Goal: Information Seeking & Learning: Learn about a topic

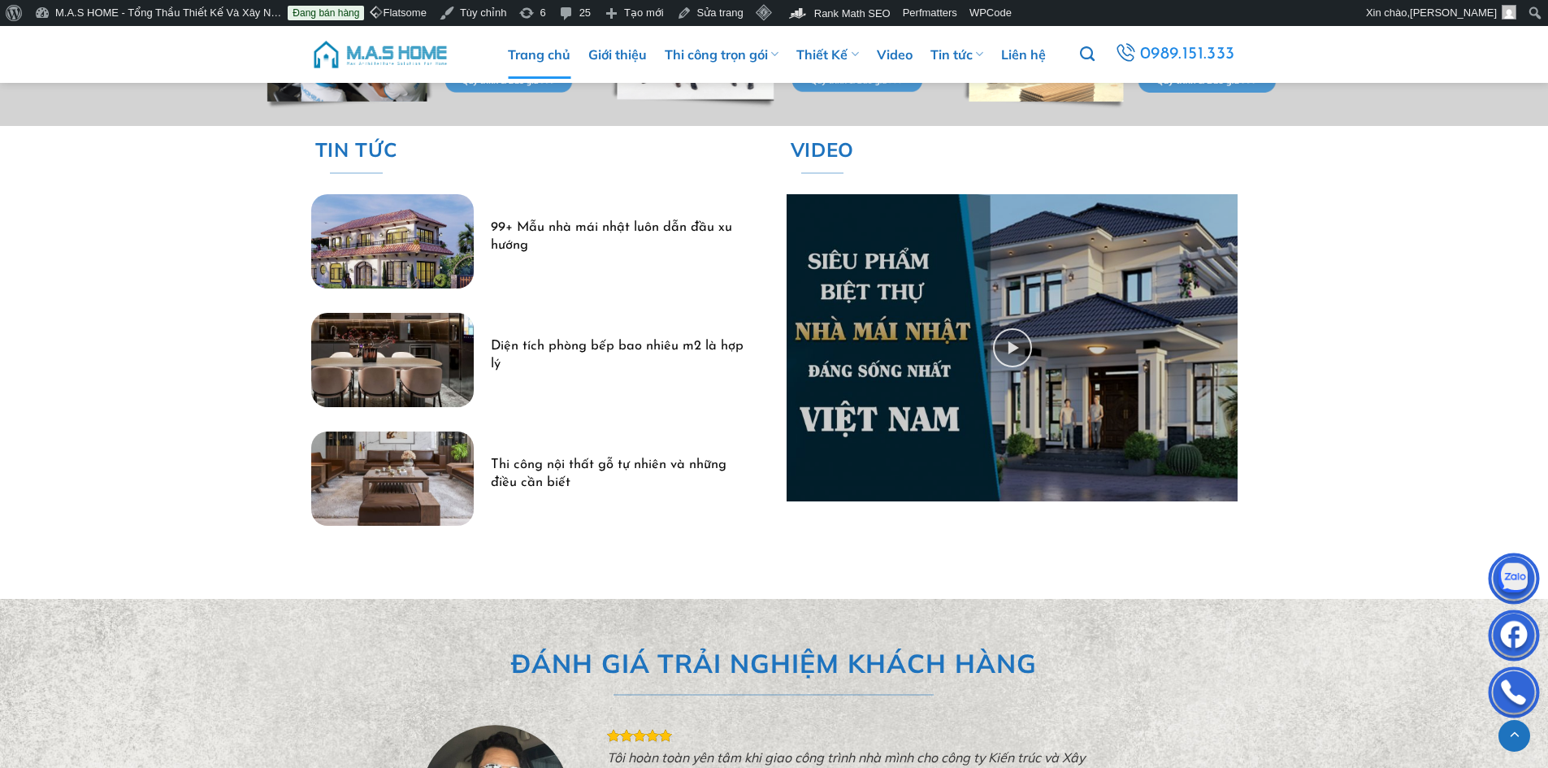
click at [414, 243] on img "99+ Mẫu nhà mái nhật luôn dẫn đầu xu hướng" at bounding box center [392, 241] width 163 height 94
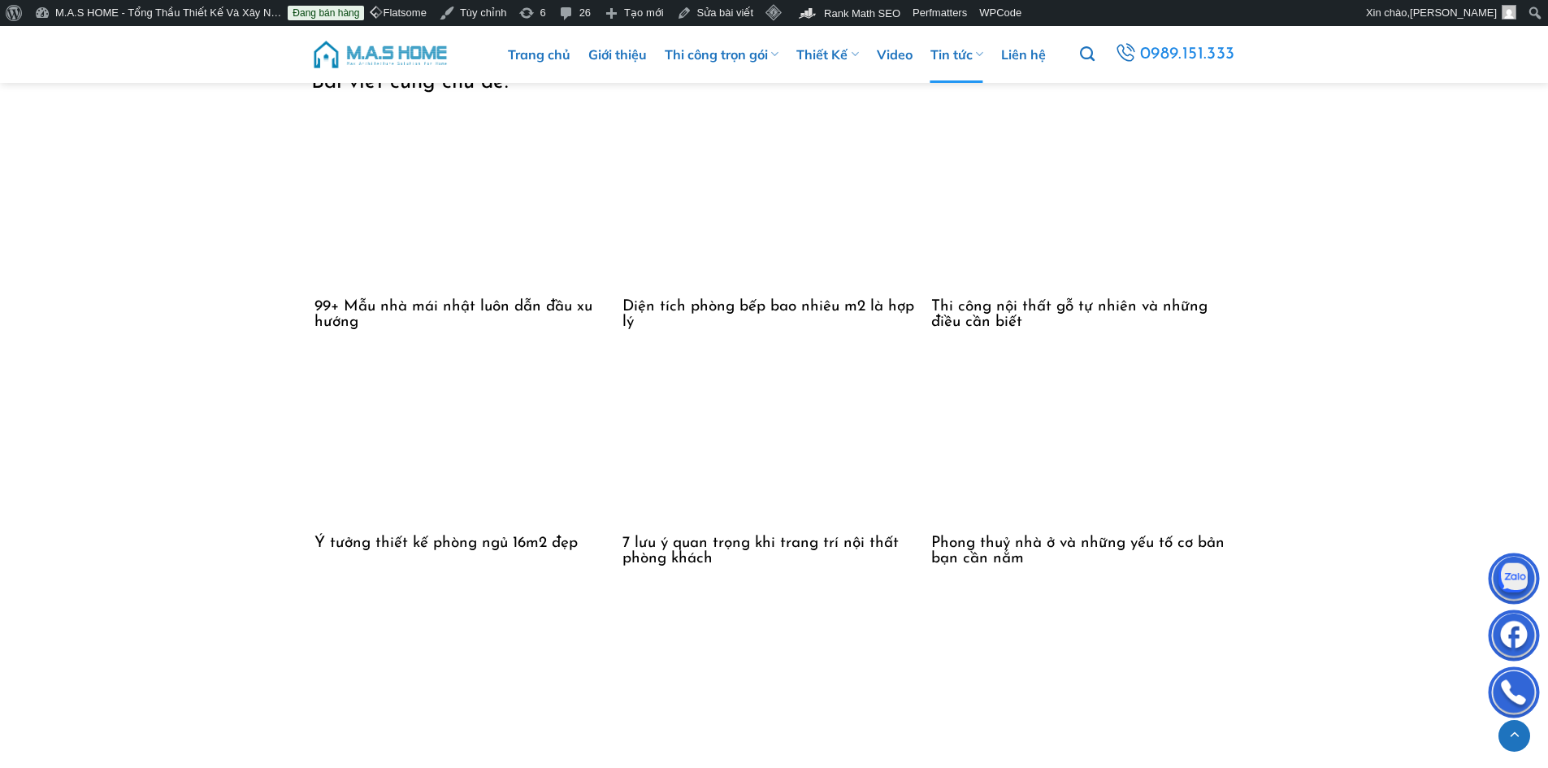
scroll to position [8044, 0]
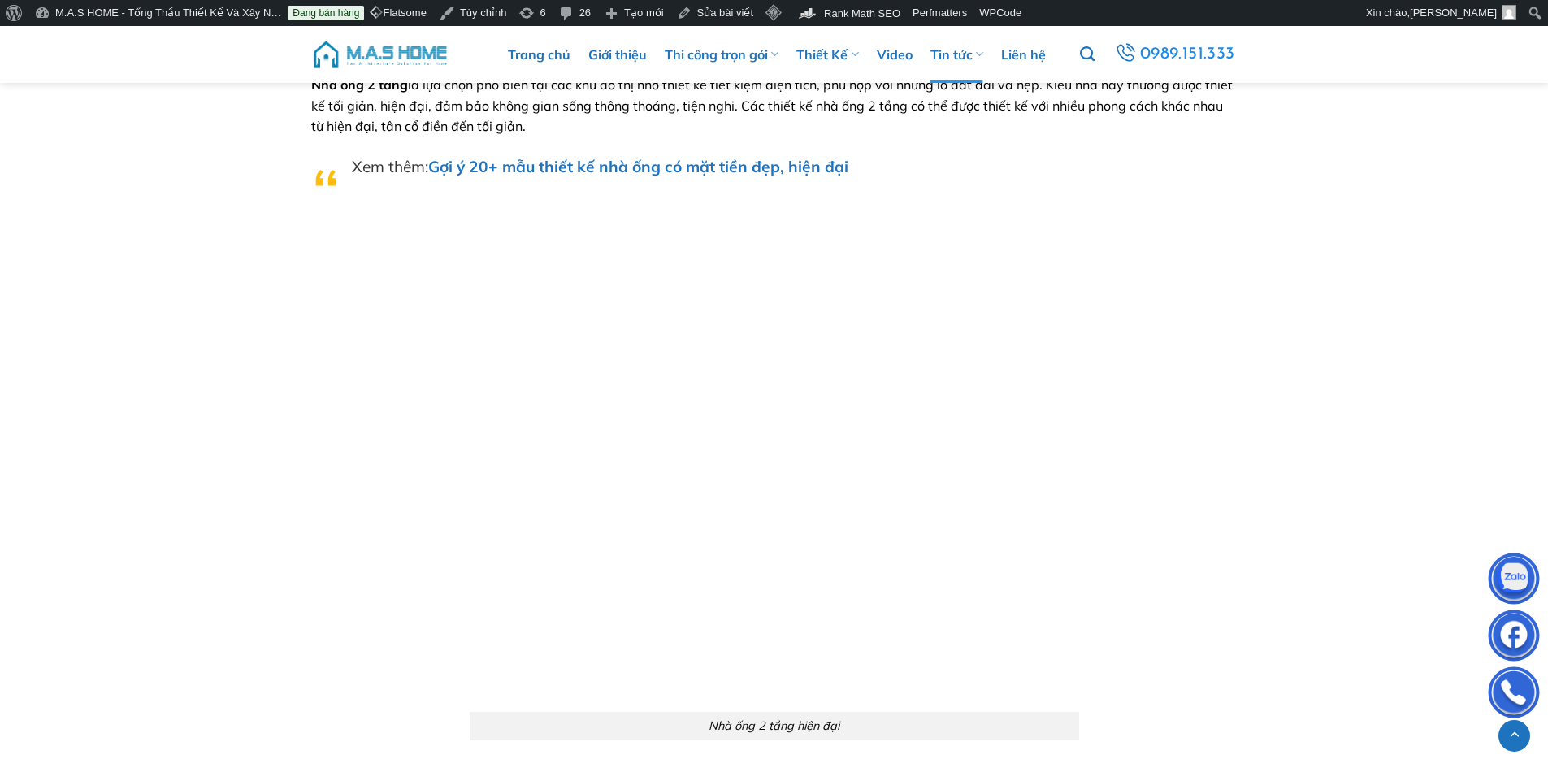
scroll to position [6744, 0]
